Goal: Consume media (video, audio)

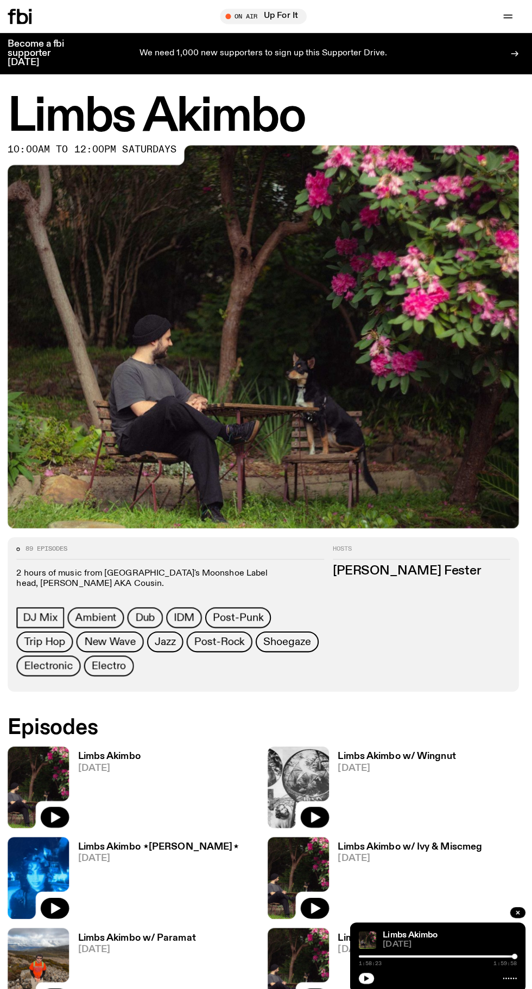
click at [104, 748] on h3 "Limbs Akimbo" at bounding box center [113, 749] width 62 height 9
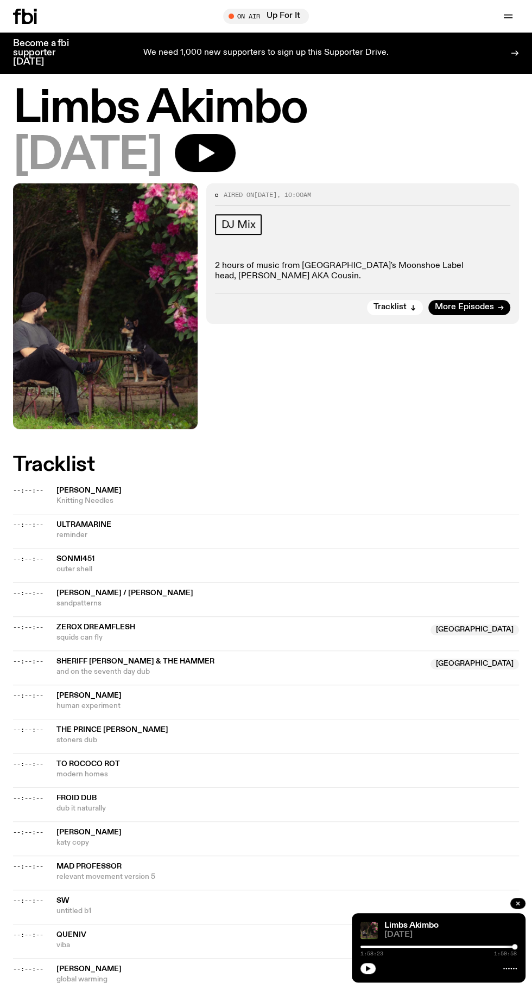
scroll to position [16, 0]
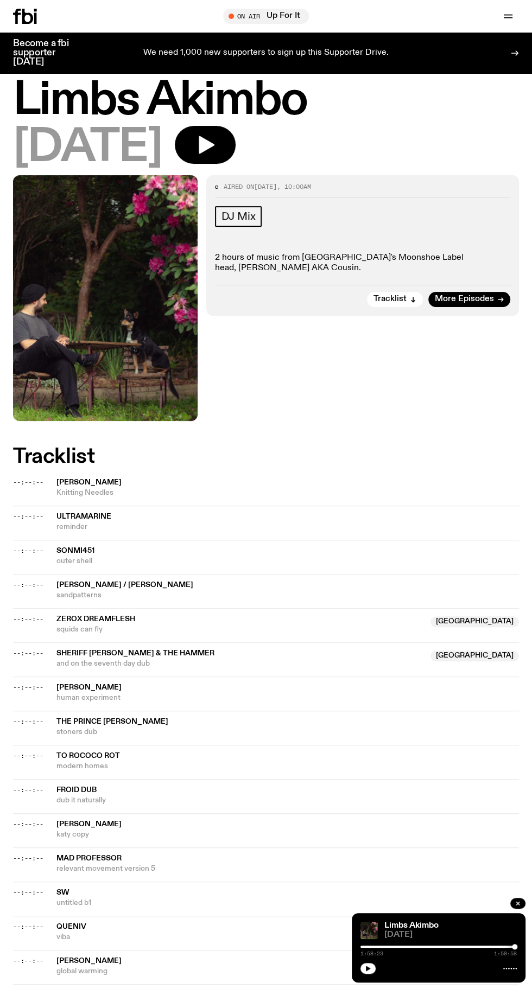
click at [214, 138] on icon "button" at bounding box center [207, 145] width 16 height 18
click at [214, 147] on icon "button" at bounding box center [207, 145] width 16 height 18
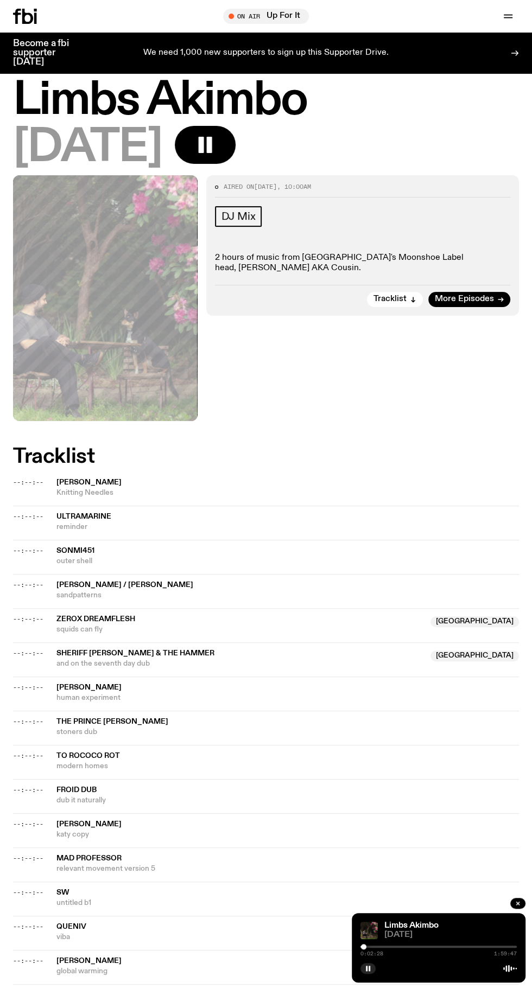
click at [400, 946] on div at bounding box center [438, 947] width 156 height 2
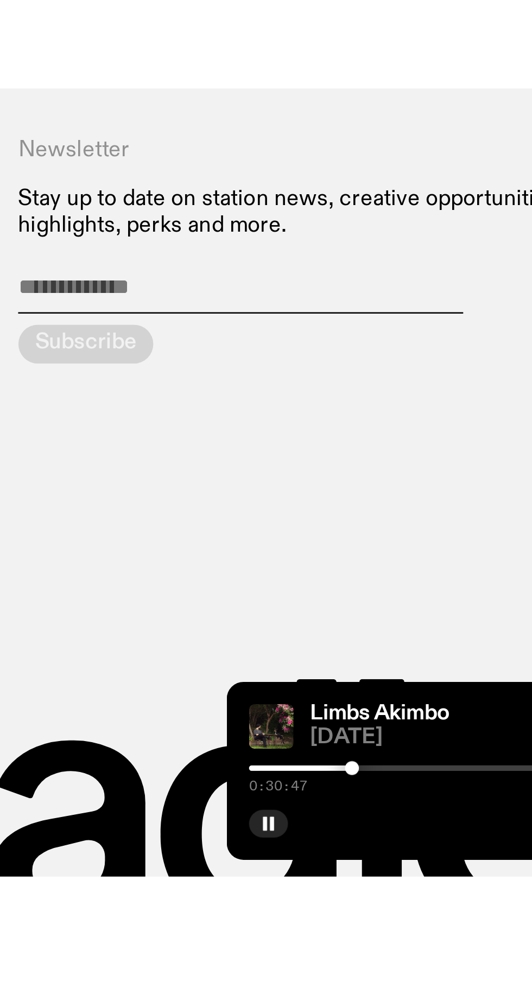
scroll to position [771, 0]
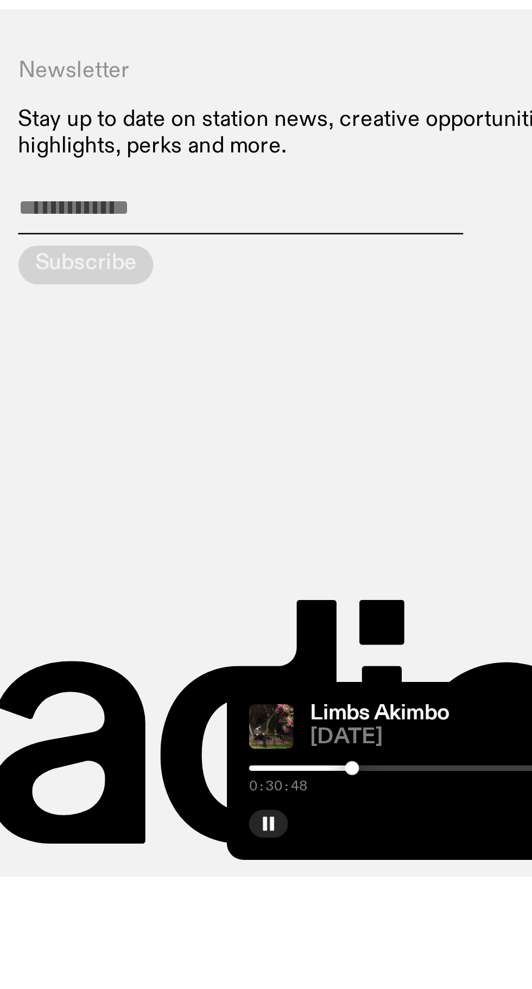
click at [410, 948] on div at bounding box center [438, 947] width 156 height 2
click at [418, 948] on div at bounding box center [438, 947] width 156 height 2
click at [429, 948] on div at bounding box center [438, 947] width 156 height 2
click at [436, 948] on div at bounding box center [438, 947] width 156 height 2
click at [445, 948] on div at bounding box center [438, 947] width 156 height 2
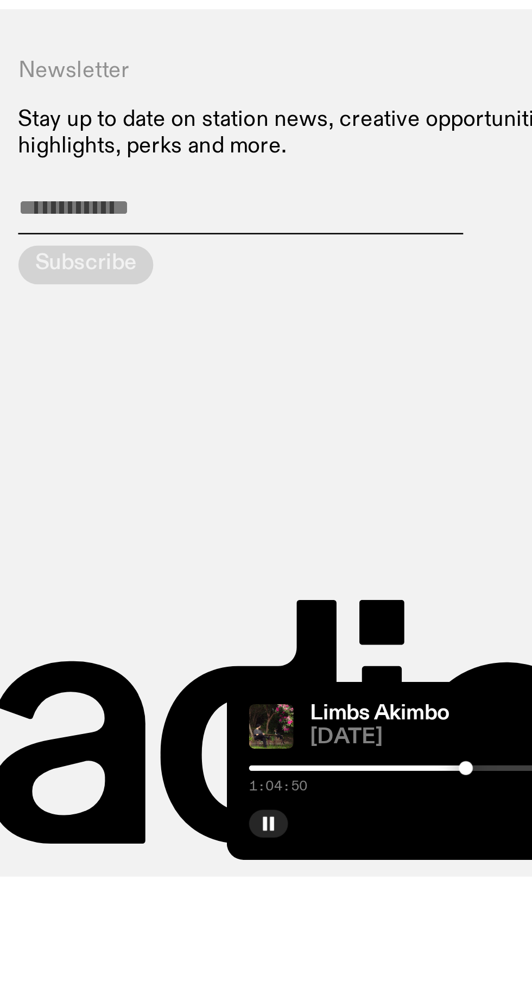
click at [454, 948] on div at bounding box center [438, 947] width 156 height 2
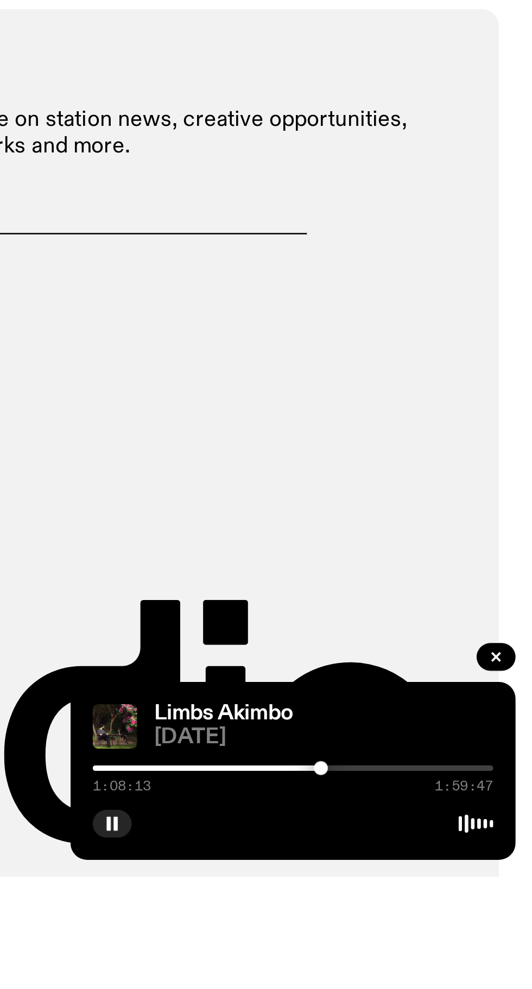
click at [459, 948] on div at bounding box center [438, 947] width 156 height 2
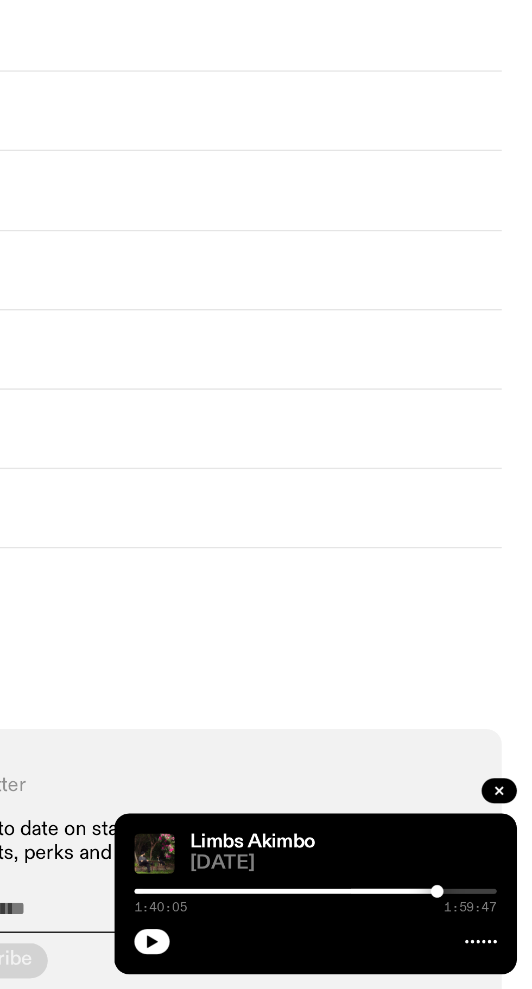
scroll to position [556, 0]
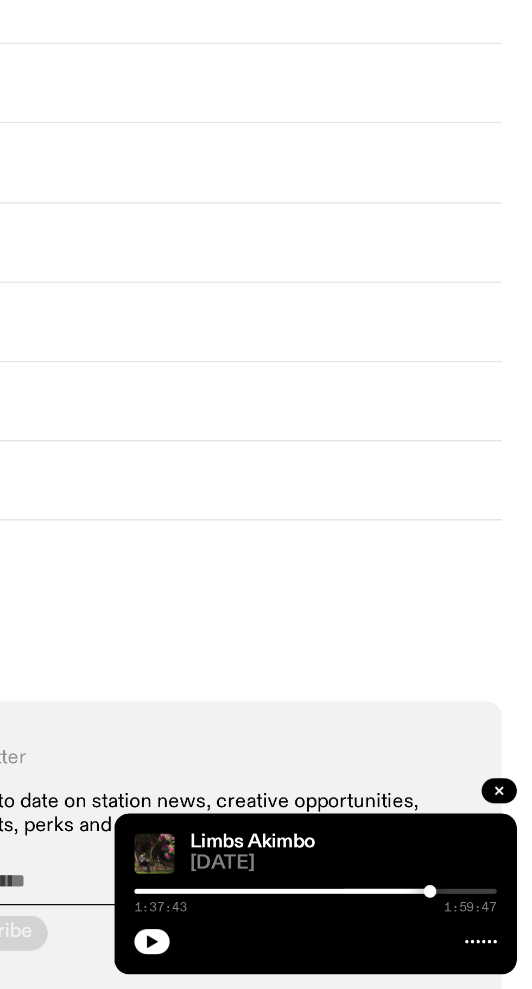
click at [491, 946] on div at bounding box center [438, 947] width 156 height 2
click at [475, 946] on div at bounding box center [412, 947] width 156 height 2
click at [360, 969] on div at bounding box center [438, 967] width 156 height 13
click at [368, 968] on icon "button" at bounding box center [368, 968] width 5 height 5
click at [475, 946] on div at bounding box center [477, 946] width 5 height 5
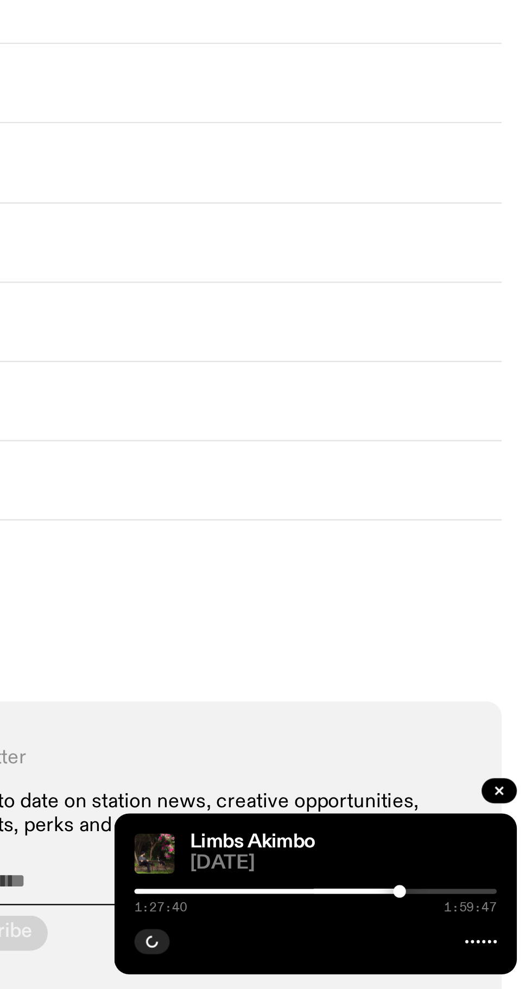
click at [482, 946] on div at bounding box center [438, 947] width 156 height 2
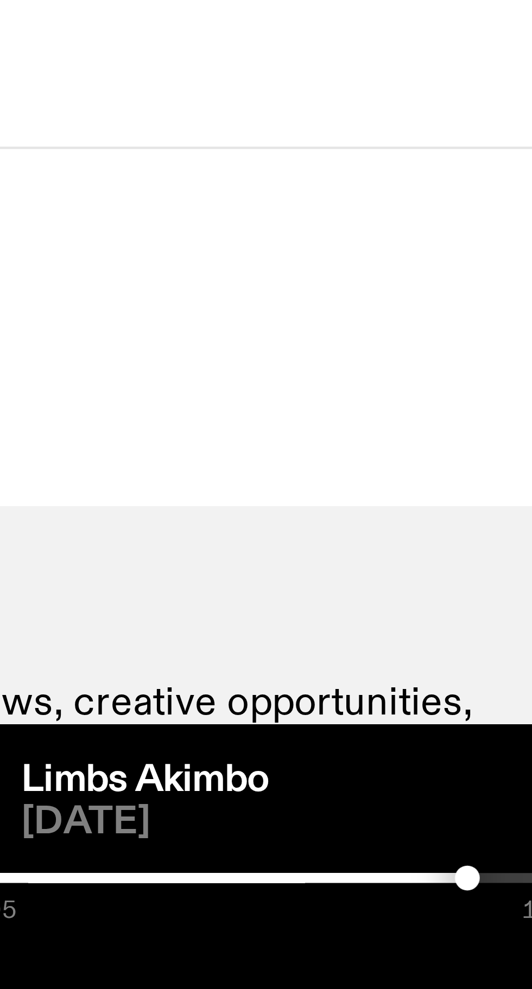
scroll to position [556, 0]
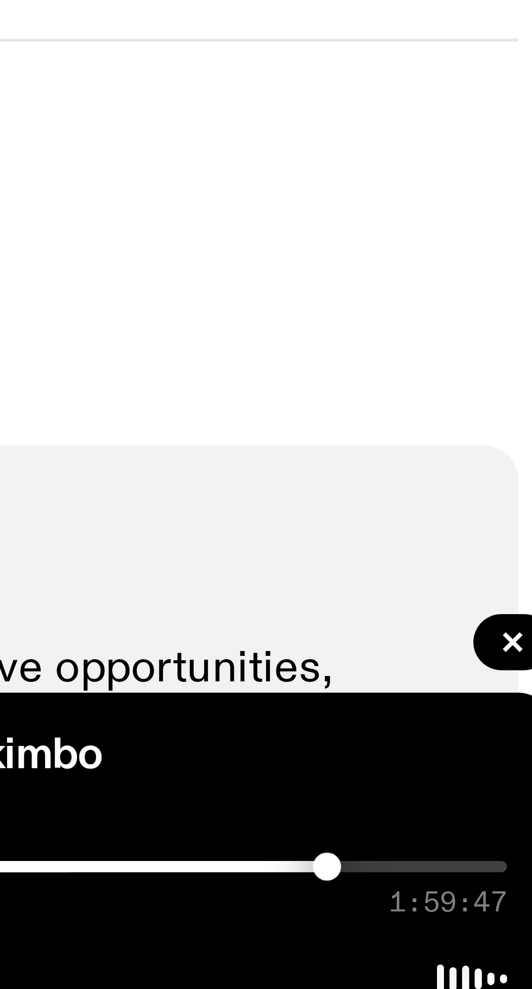
click at [485, 947] on div at bounding box center [438, 947] width 156 height 2
click at [487, 946] on div at bounding box center [438, 947] width 156 height 2
click at [469, 946] on div at bounding box center [409, 947] width 156 height 2
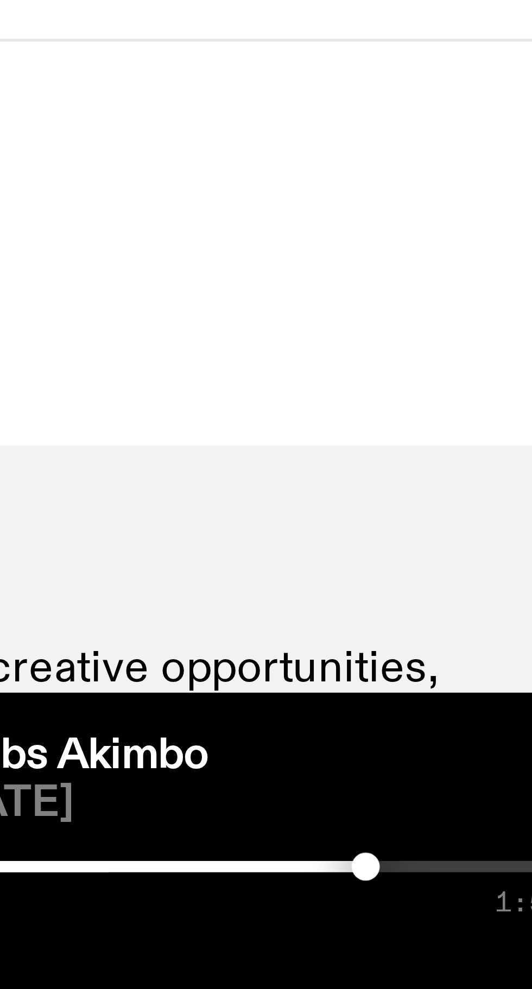
click at [473, 948] on div at bounding box center [438, 947] width 156 height 2
click at [474, 946] on div at bounding box center [474, 946] width 5 height 5
click at [476, 946] on div at bounding box center [476, 946] width 5 height 5
click at [478, 946] on div at bounding box center [477, 946] width 5 height 5
click at [481, 946] on div at bounding box center [438, 947] width 156 height 2
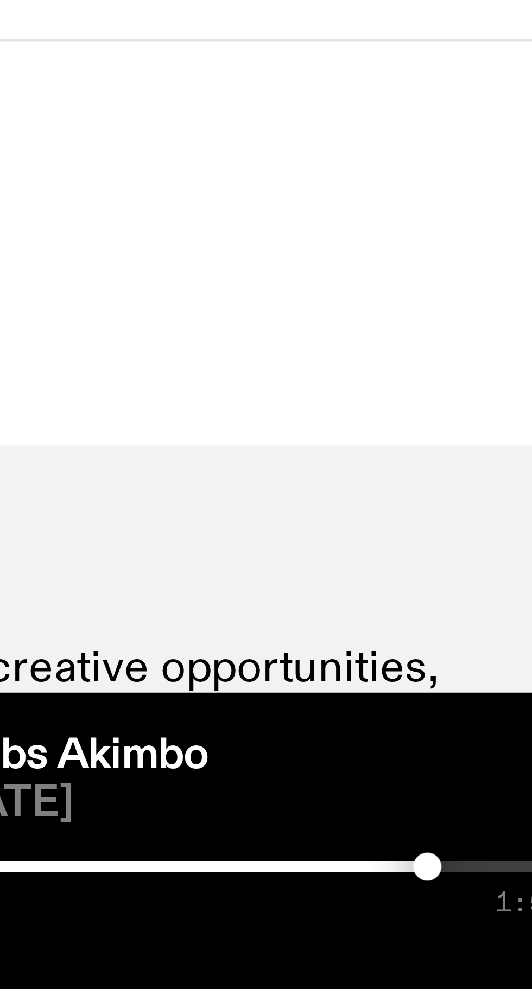
click at [484, 946] on div at bounding box center [438, 947] width 156 height 2
click at [485, 946] on div at bounding box center [485, 946] width 5 height 5
click at [487, 946] on div at bounding box center [487, 946] width 5 height 5
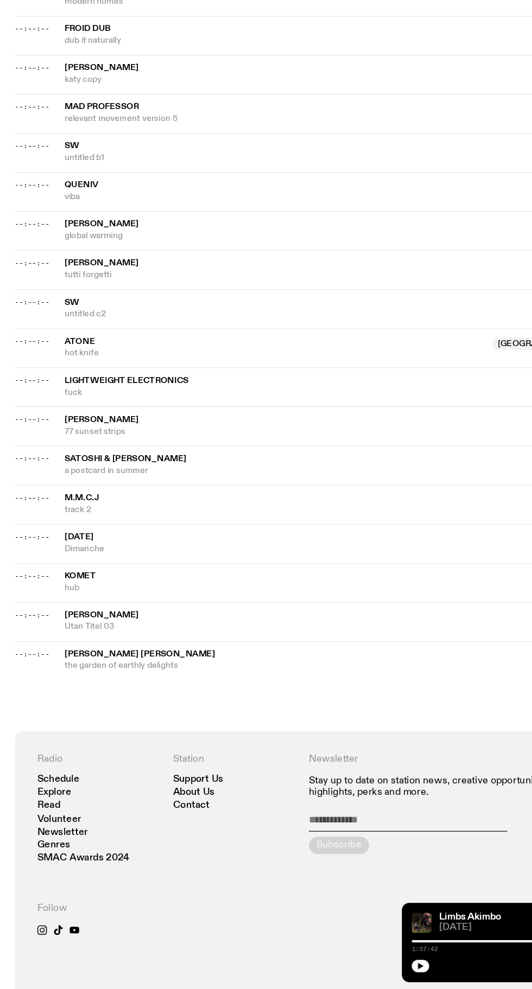
scroll to position [843, 0]
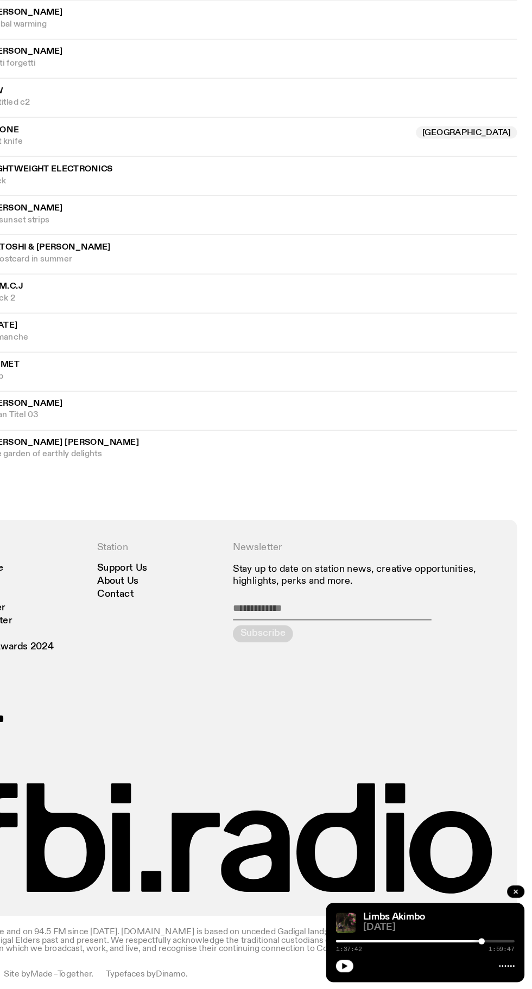
click at [368, 968] on icon "button" at bounding box center [368, 968] width 5 height 5
click at [435, 946] on div at bounding box center [410, 947] width 156 height 2
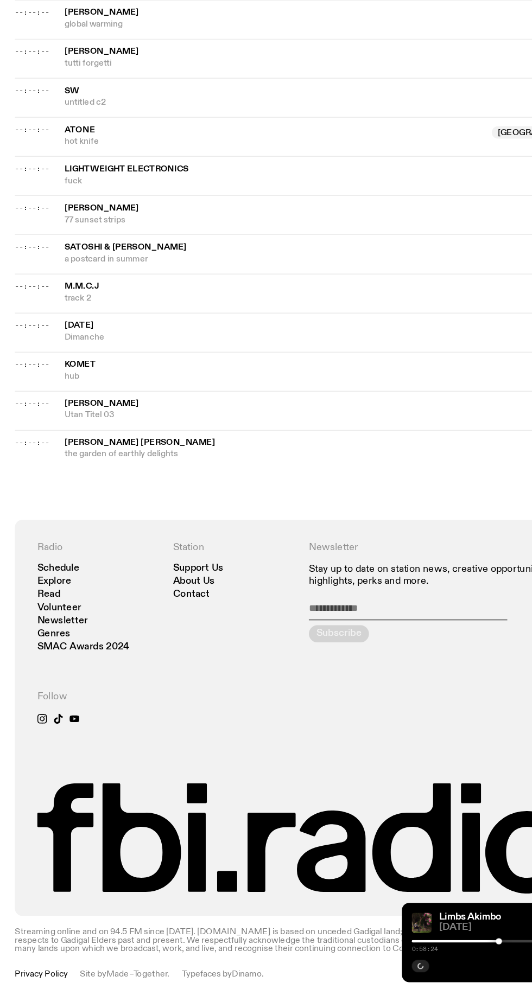
click at [435, 946] on div at bounding box center [436, 946] width 5 height 5
click at [441, 947] on div at bounding box center [438, 947] width 156 height 2
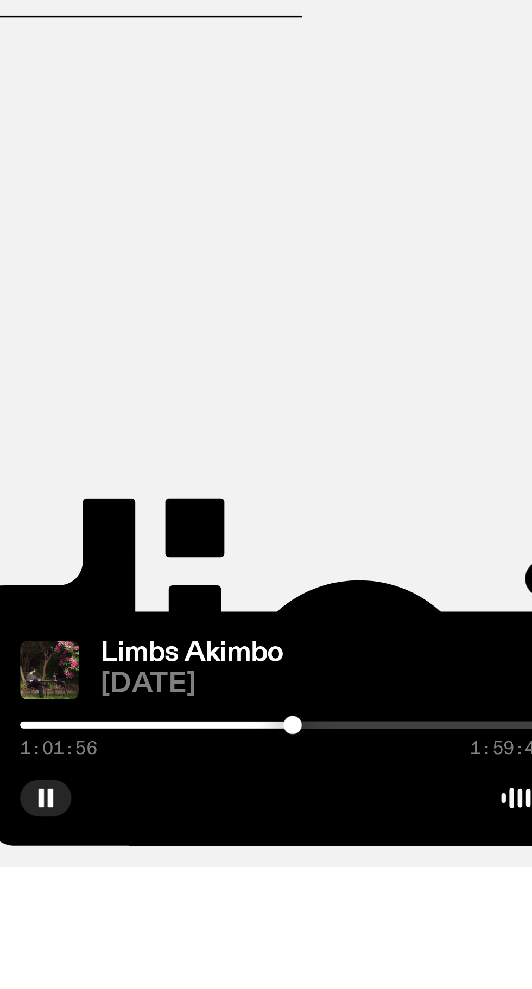
scroll to position [771, 0]
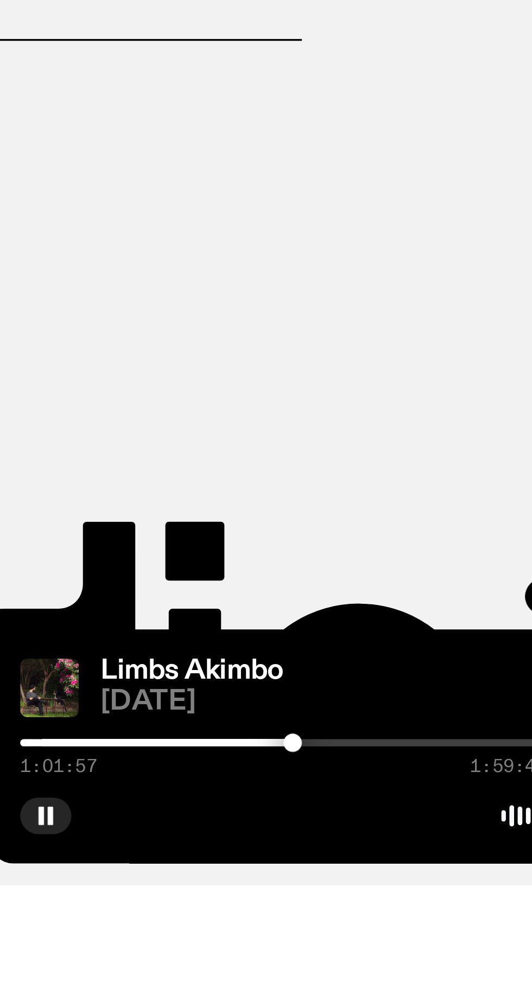
click at [449, 948] on div at bounding box center [438, 947] width 156 height 2
click at [456, 948] on div at bounding box center [438, 947] width 156 height 2
click at [459, 948] on div at bounding box center [438, 947] width 156 height 2
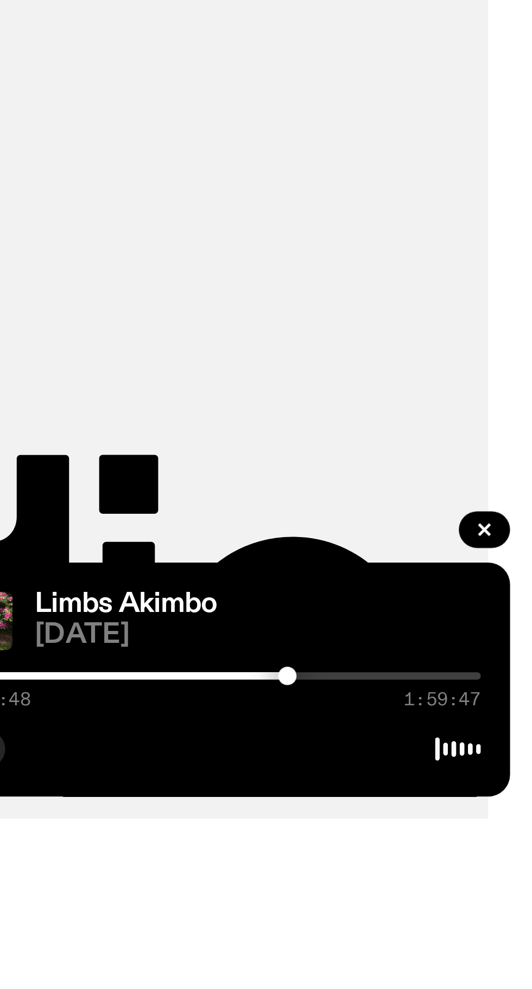
click at [463, 948] on div at bounding box center [438, 947] width 156 height 2
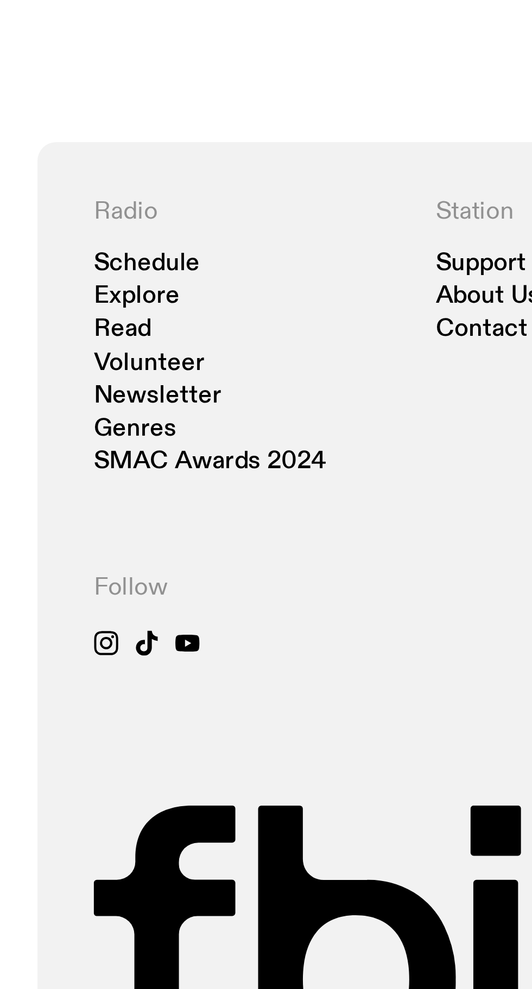
scroll to position [752, 0]
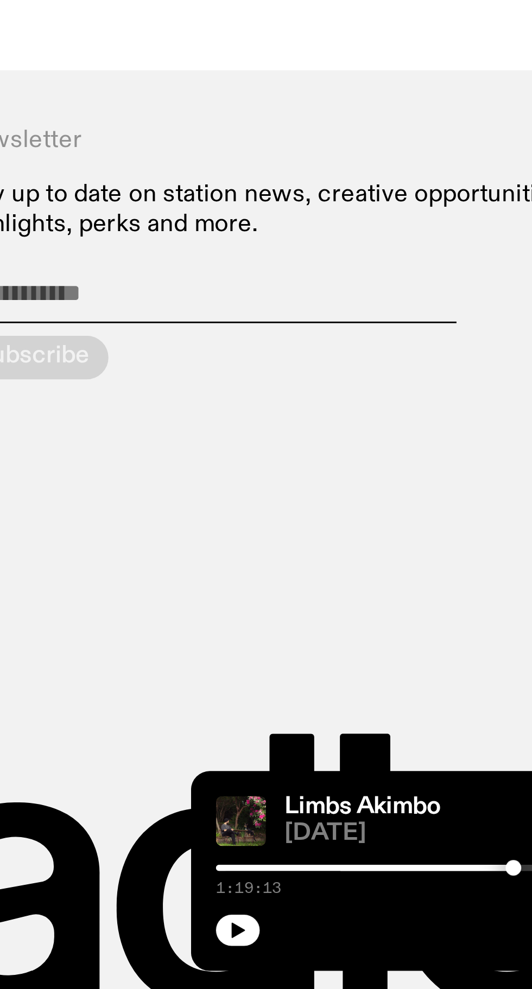
click at [368, 968] on icon "button" at bounding box center [368, 968] width 5 height 5
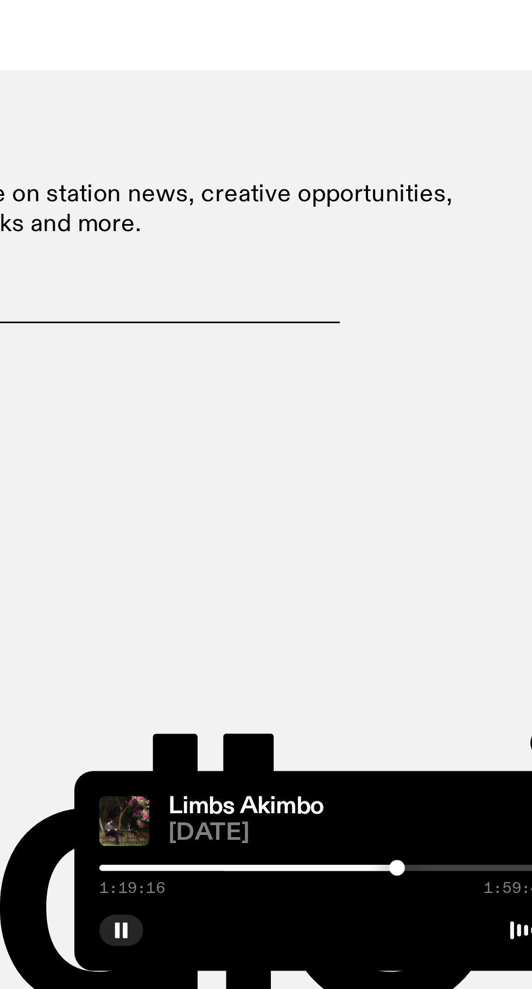
click at [456, 946] on div at bounding box center [386, 947] width 156 height 2
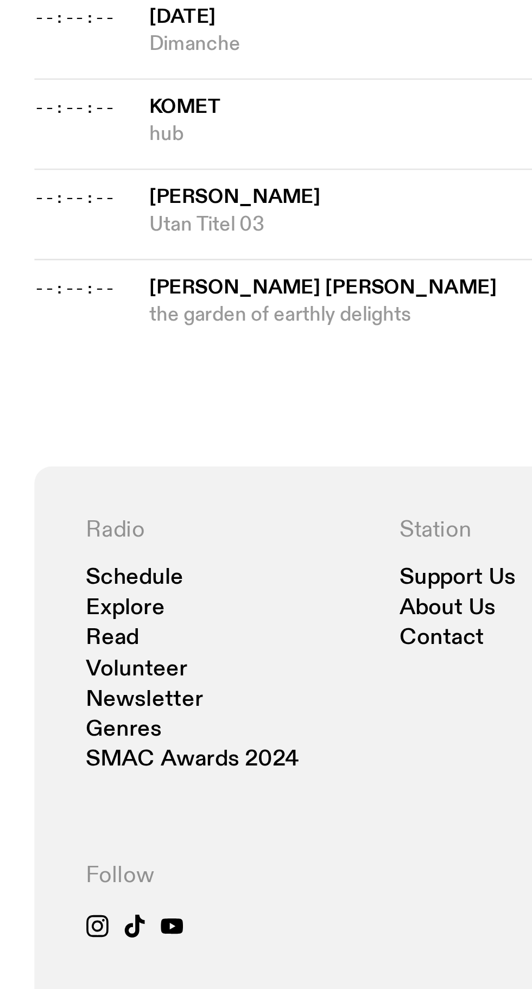
scroll to position [843, 0]
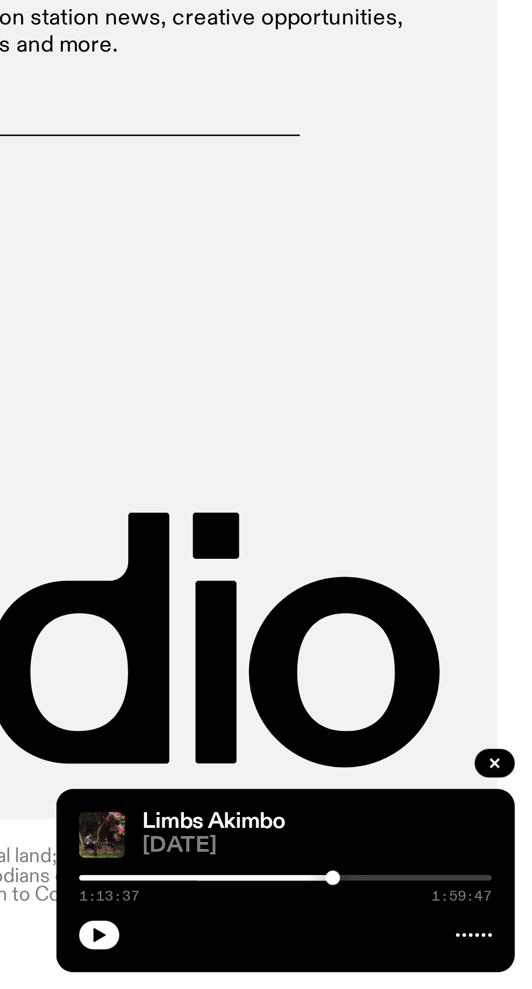
click at [370, 968] on icon "button" at bounding box center [368, 968] width 7 height 7
click at [456, 946] on div at bounding box center [438, 947] width 156 height 2
click at [450, 946] on div at bounding box center [378, 947] width 156 height 2
click at [368, 968] on icon "button" at bounding box center [368, 968] width 5 height 5
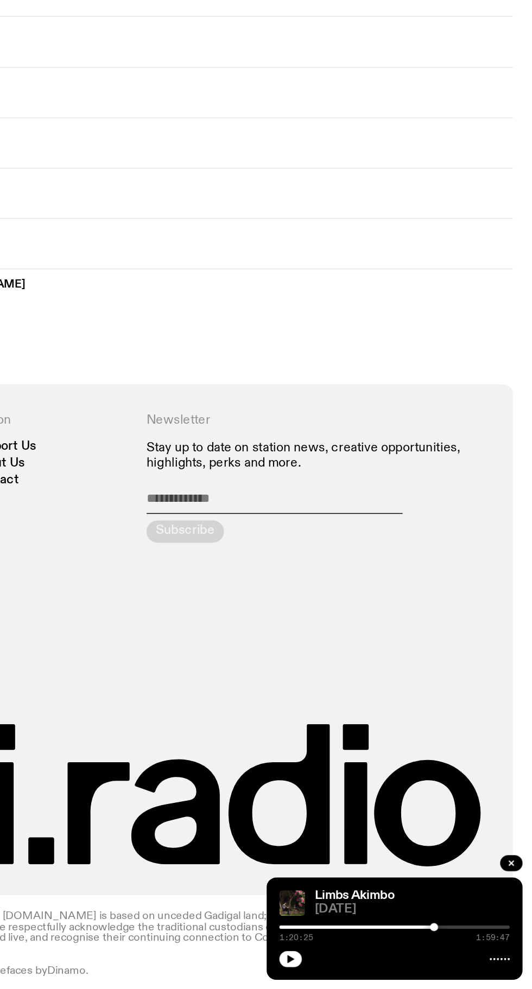
scroll to position [842, 0]
